Goal: Navigation & Orientation: Understand site structure

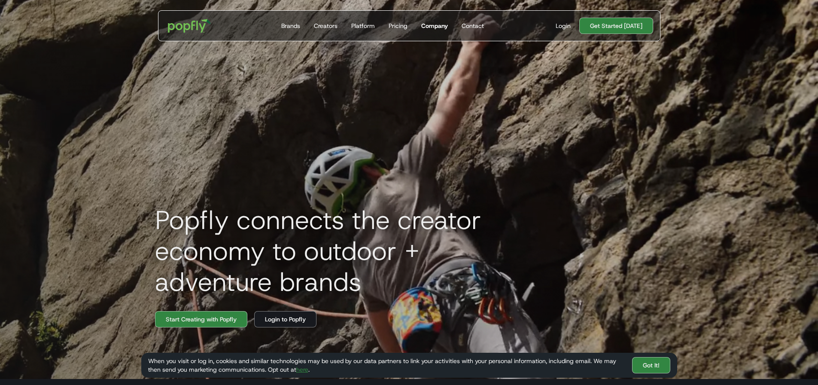
click at [427, 28] on div "Company" at bounding box center [434, 25] width 27 height 9
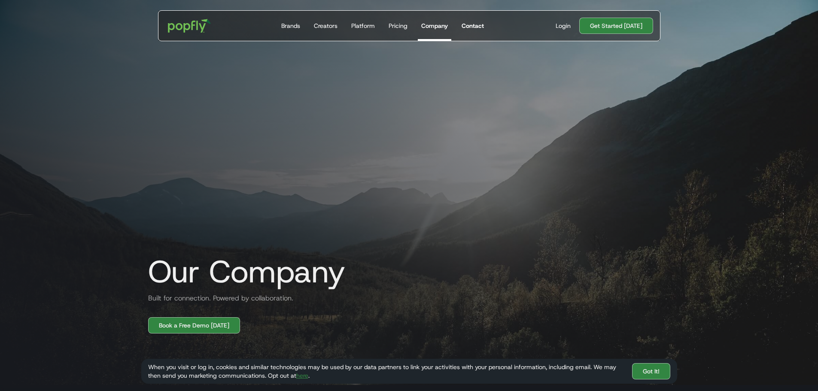
click at [472, 32] on link "Contact" at bounding box center [472, 26] width 29 height 30
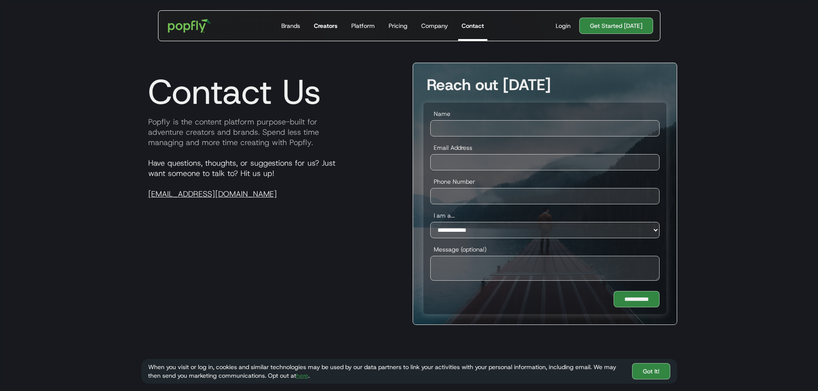
click at [324, 26] on div "Creators" at bounding box center [326, 25] width 24 height 9
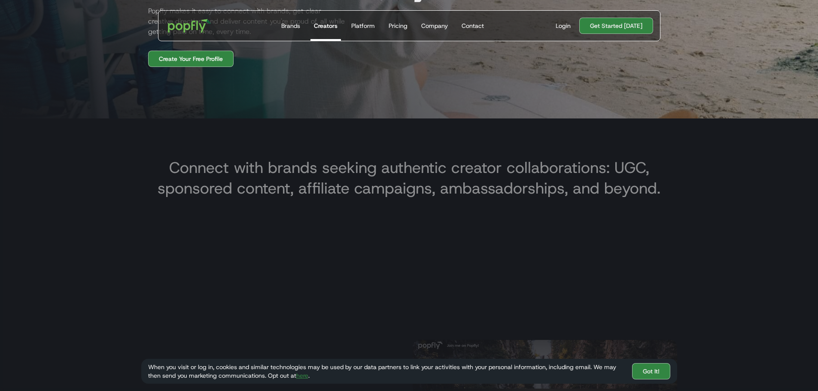
scroll to position [300, 0]
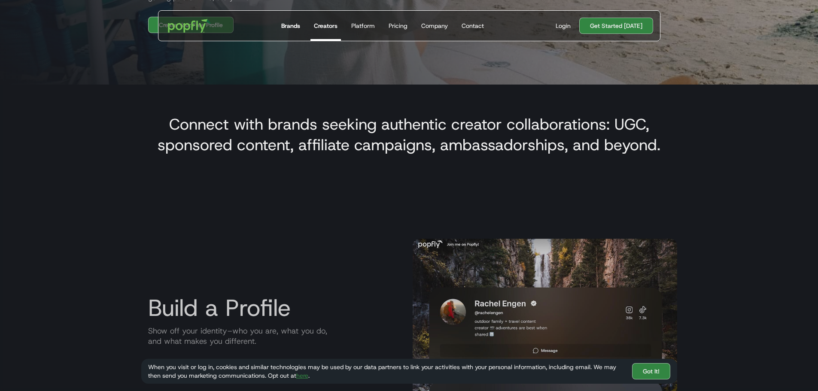
click at [300, 30] on link "Brands" at bounding box center [291, 26] width 26 height 30
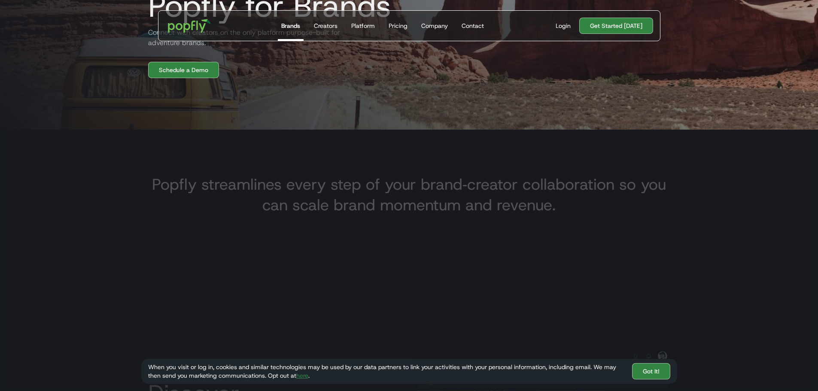
scroll to position [257, 0]
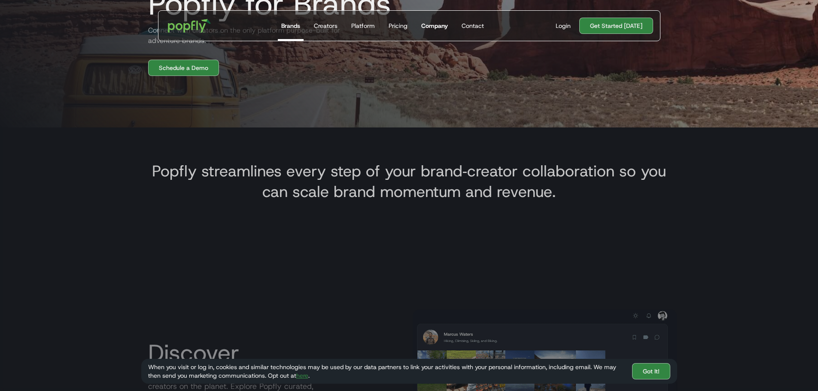
click at [429, 24] on div "Company" at bounding box center [434, 25] width 27 height 9
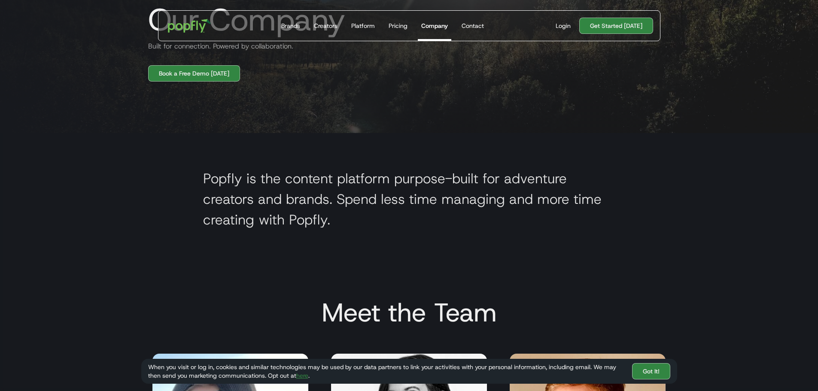
scroll to position [257, 0]
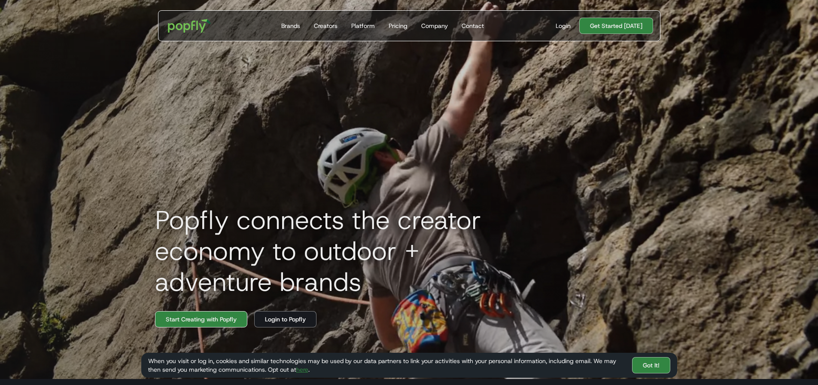
click at [199, 324] on link "Start Creating with Popfly" at bounding box center [201, 319] width 92 height 16
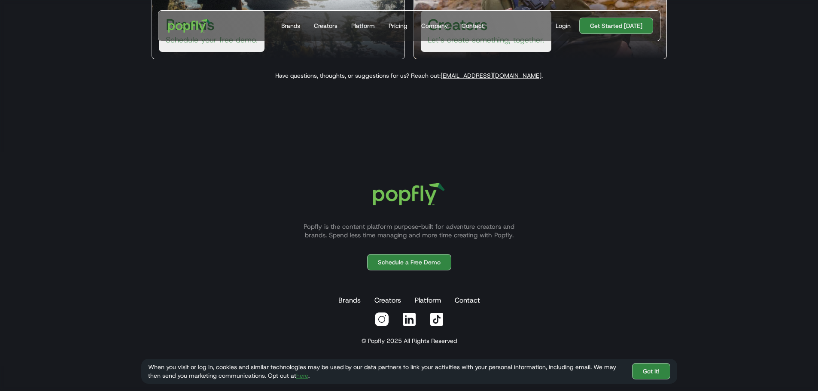
scroll to position [240, 0]
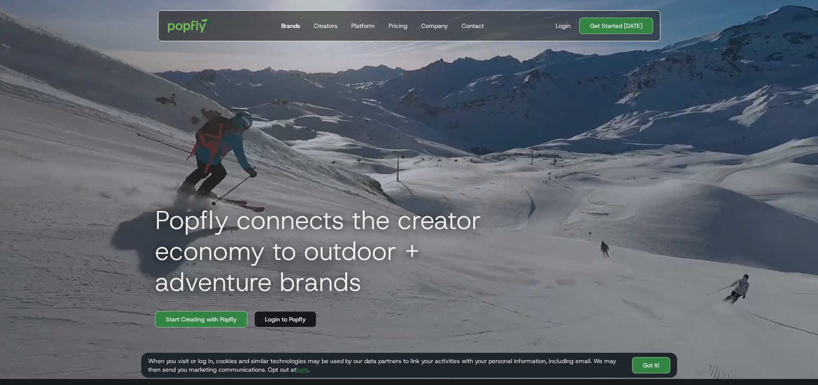
click at [293, 25] on div "Brands" at bounding box center [290, 25] width 19 height 9
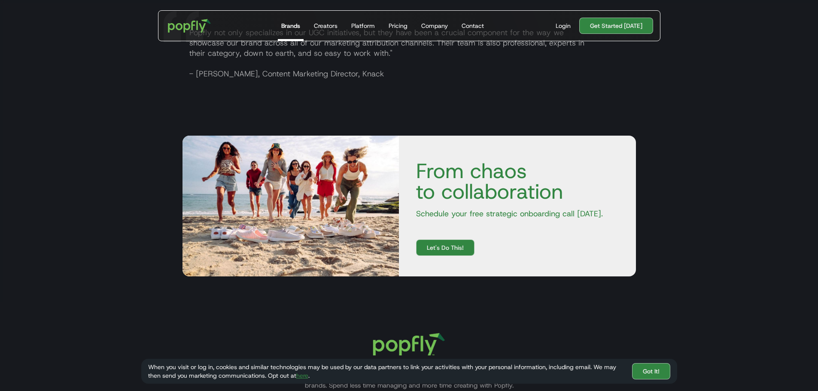
scroll to position [1459, 0]
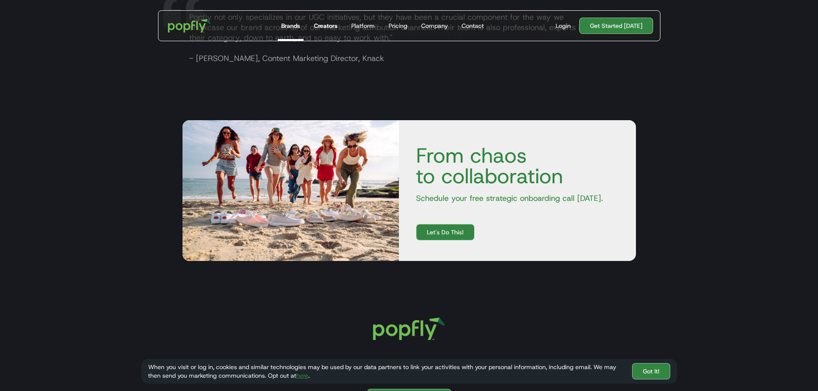
click at [324, 23] on div "Creators" at bounding box center [326, 25] width 24 height 9
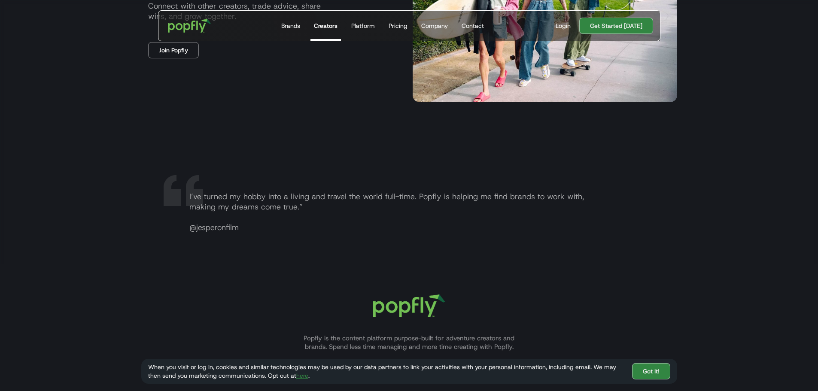
scroll to position [1674, 0]
